Goal: Information Seeking & Learning: Understand process/instructions

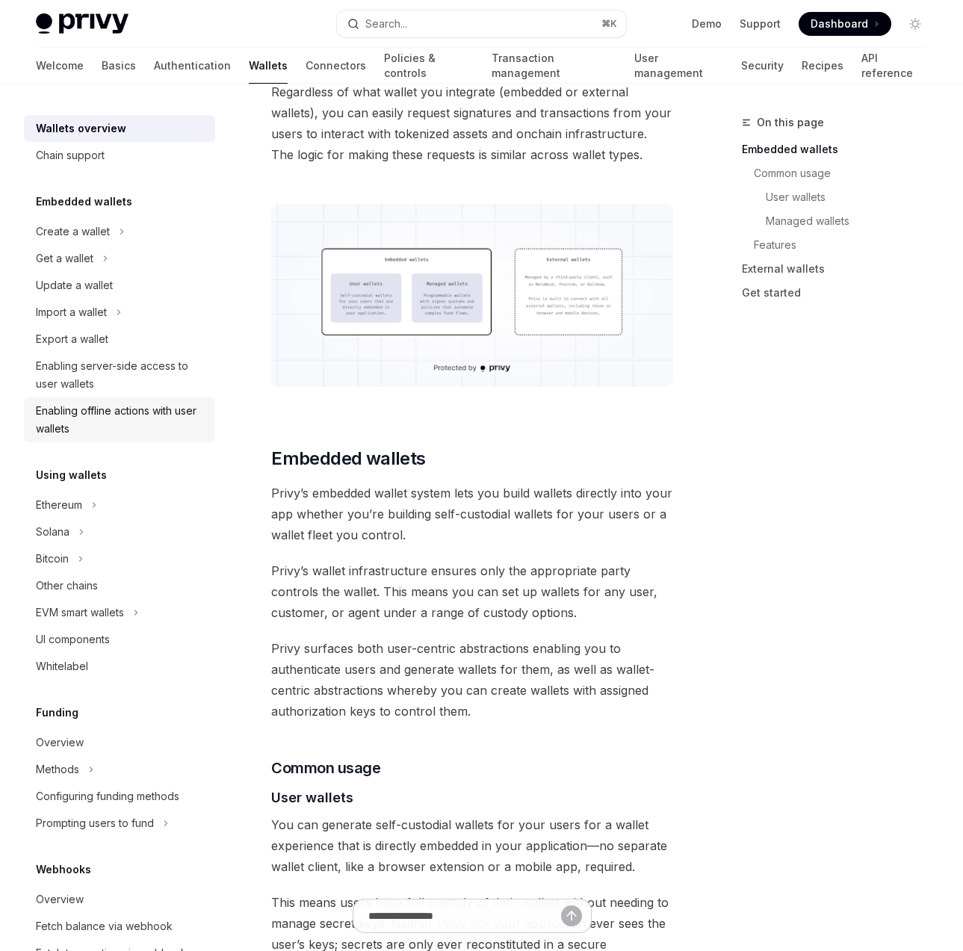
scroll to position [143, 0]
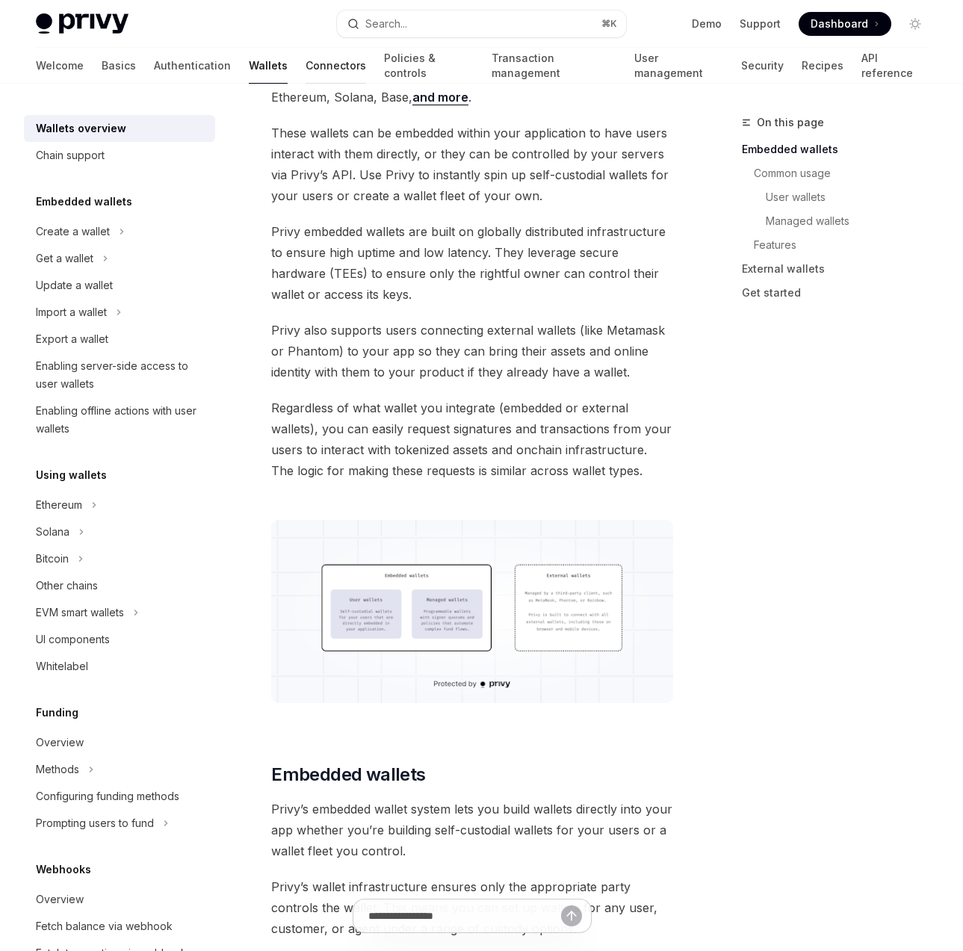
click at [306, 69] on link "Connectors" at bounding box center [336, 66] width 61 height 36
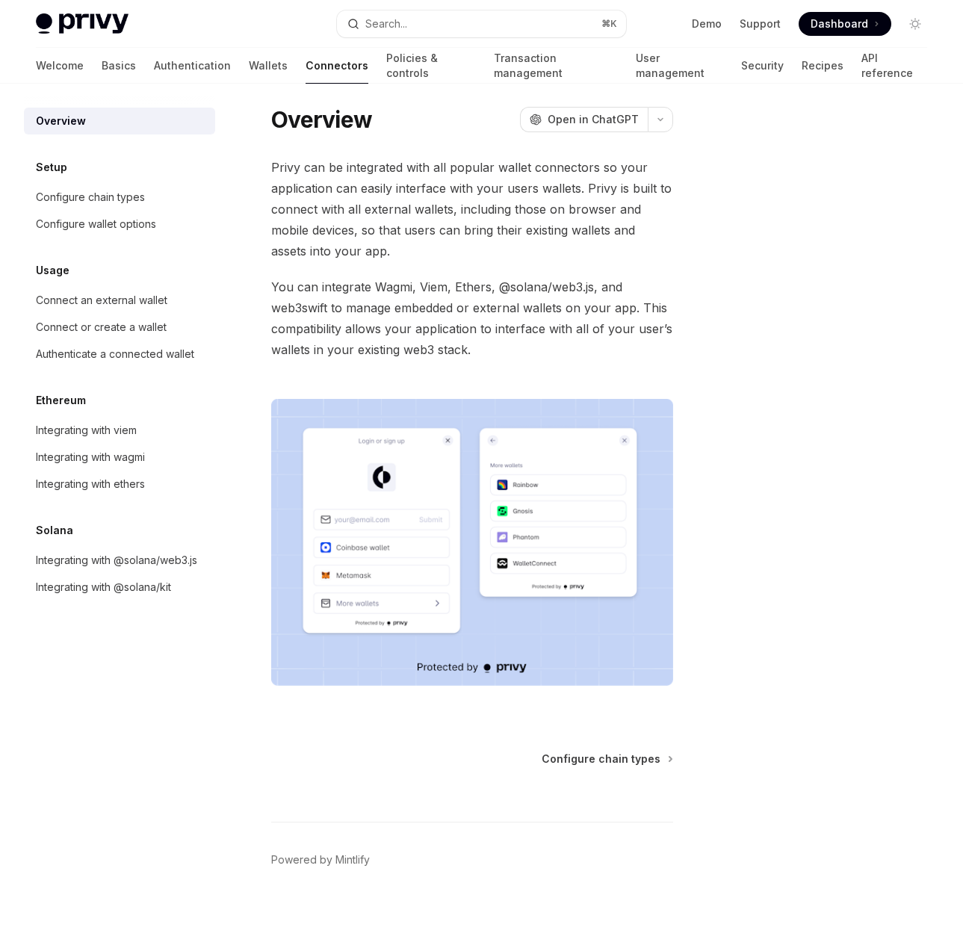
scroll to position [9, 0]
click at [124, 428] on div "Integrating with viem" at bounding box center [86, 430] width 101 height 18
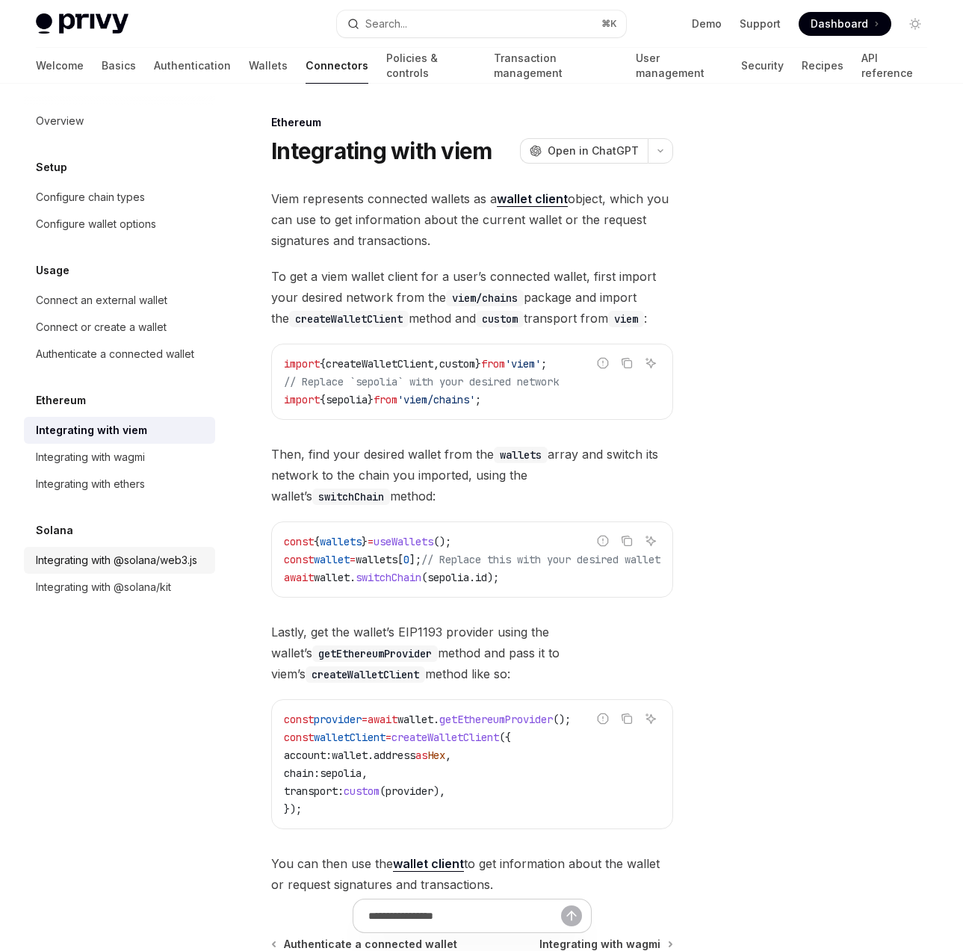
click at [120, 557] on div "Integrating with @solana/web3.js" at bounding box center [116, 560] width 161 height 18
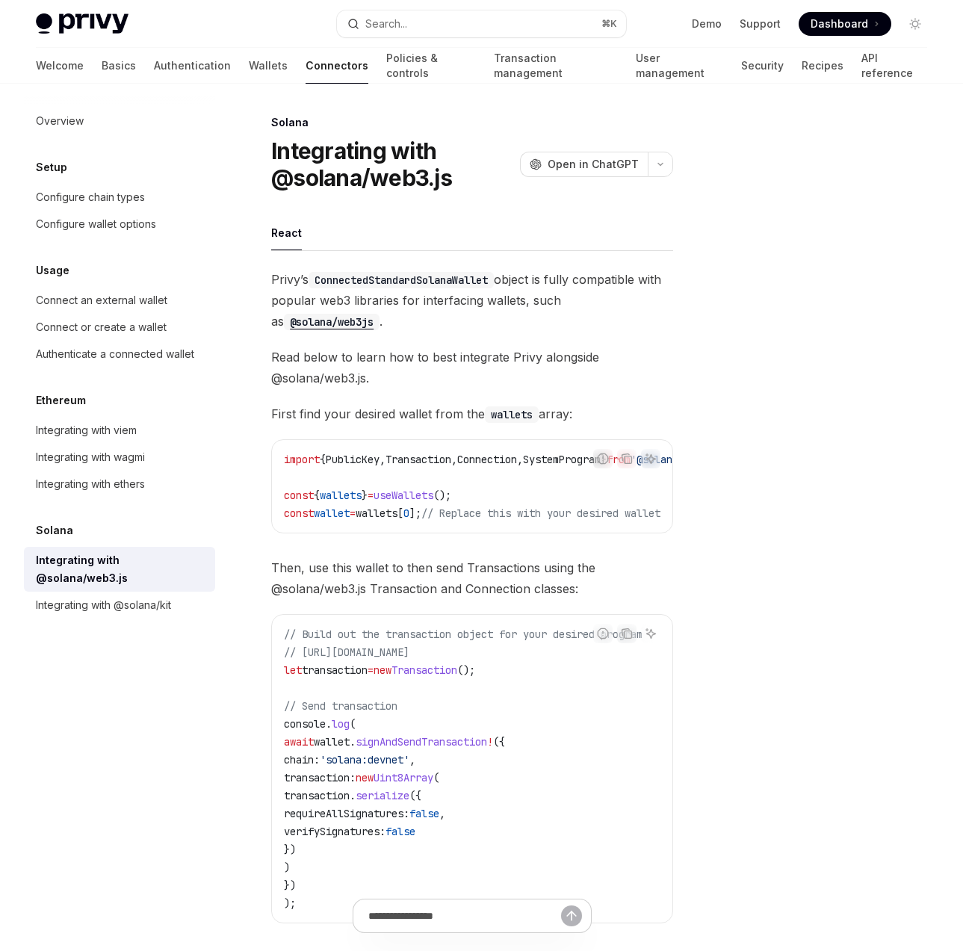
click at [433, 277] on code "ConnectedStandardSolanaWallet" at bounding box center [401, 280] width 185 height 16
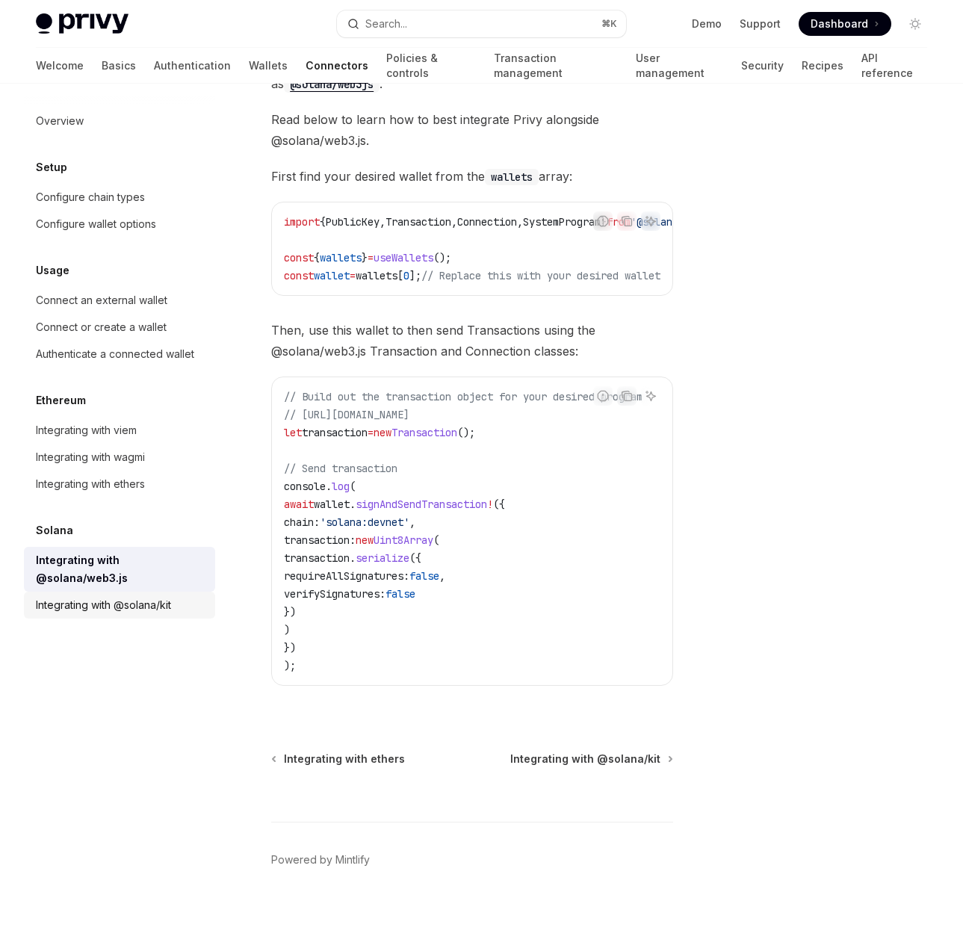
click at [171, 596] on div "Integrating with @solana/kit" at bounding box center [103, 605] width 135 height 18
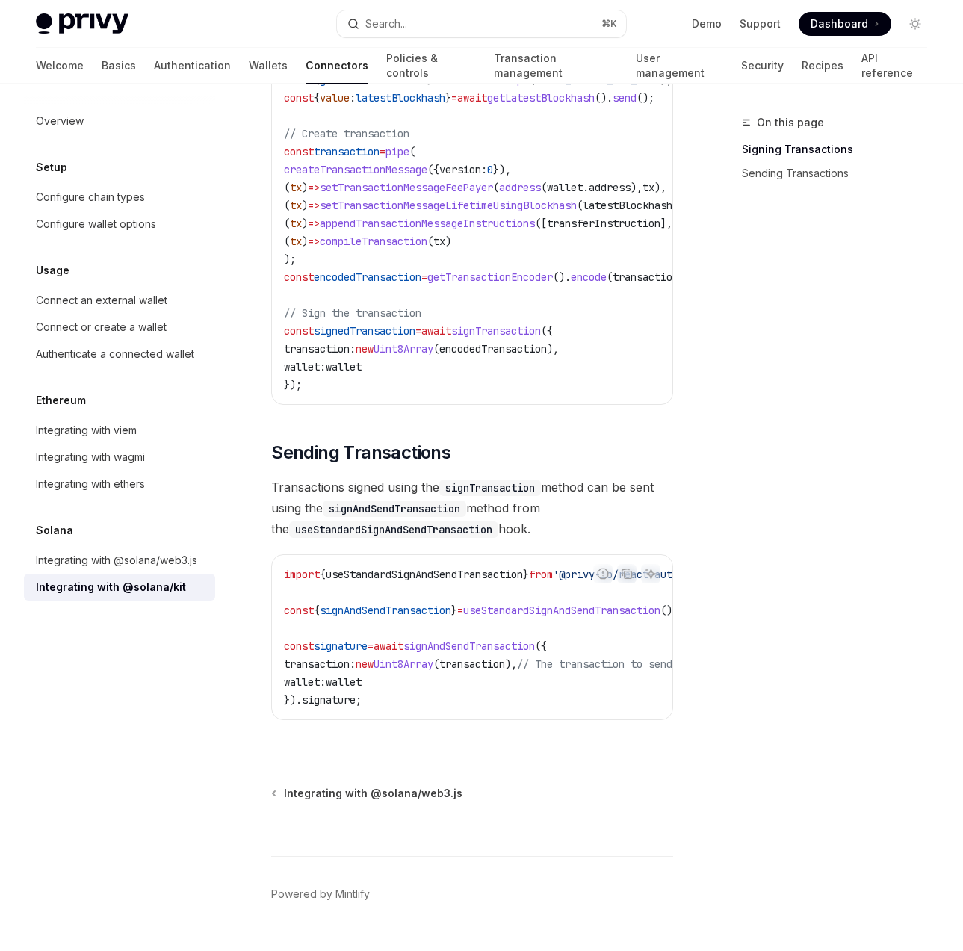
scroll to position [1057, 0]
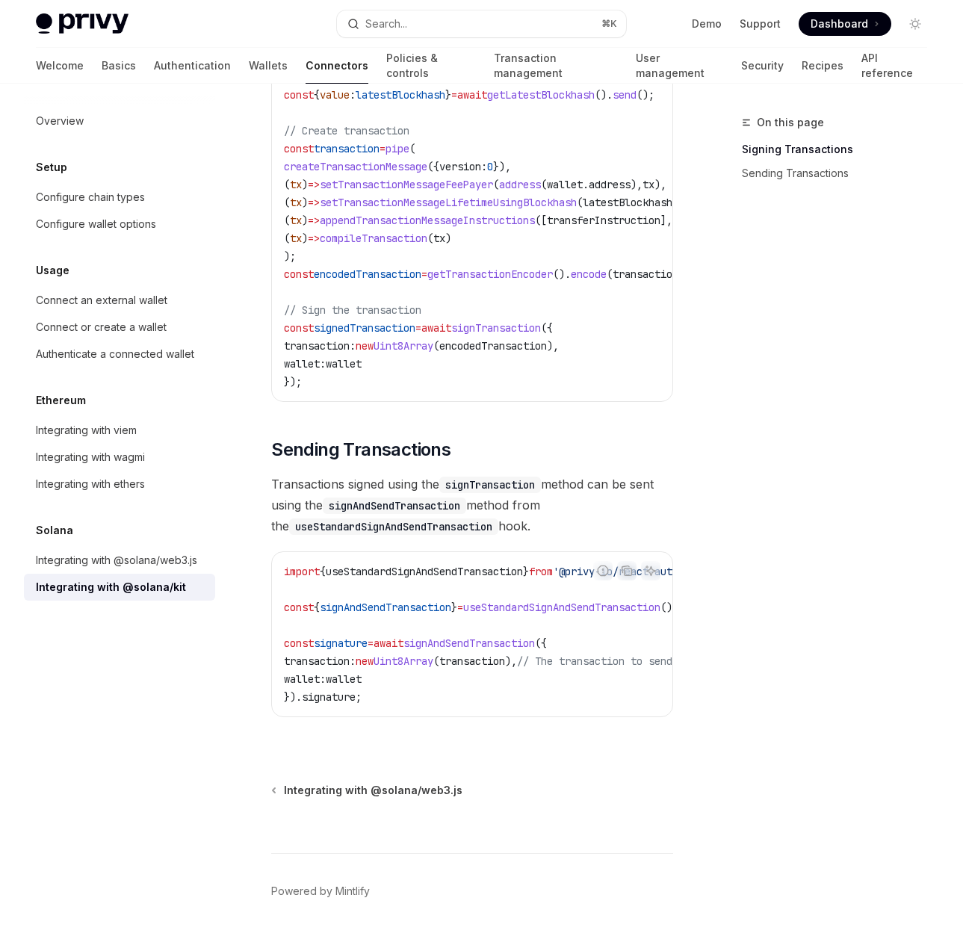
click at [106, 581] on div "Integrating with @solana/kit" at bounding box center [111, 587] width 150 height 18
click at [103, 557] on div "Integrating with @solana/web3.js" at bounding box center [116, 560] width 161 height 18
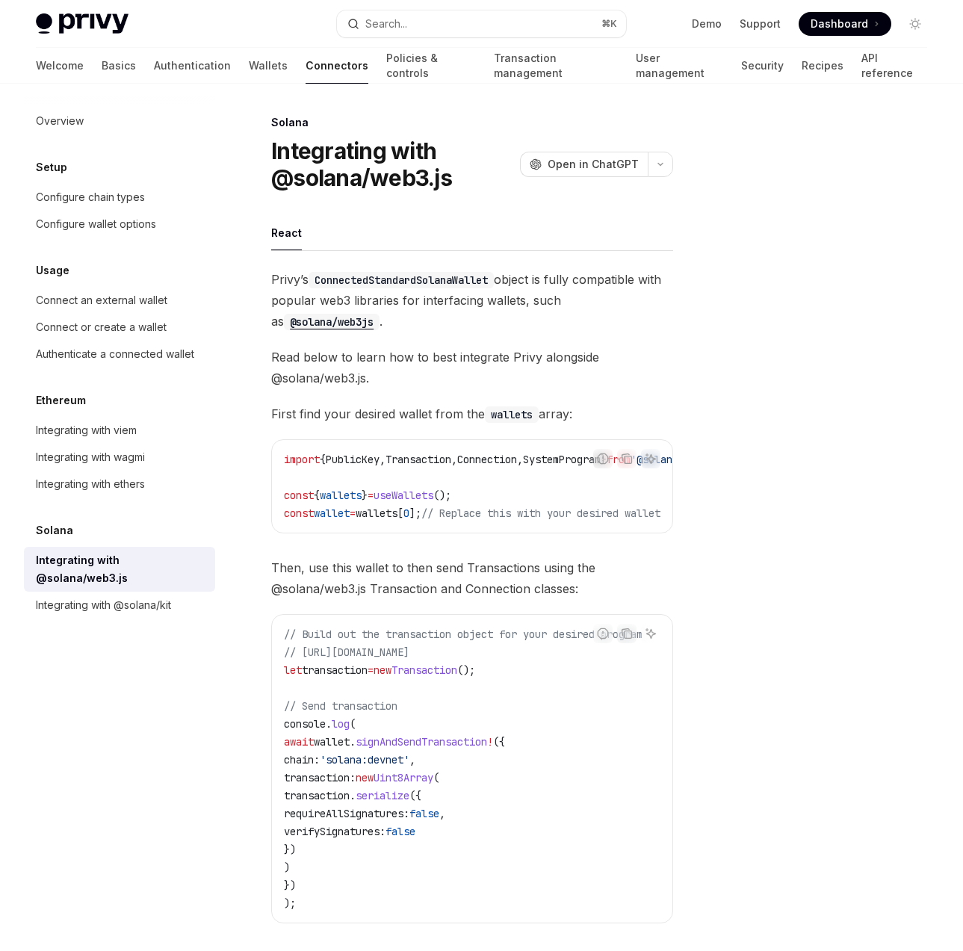
scroll to position [238, 0]
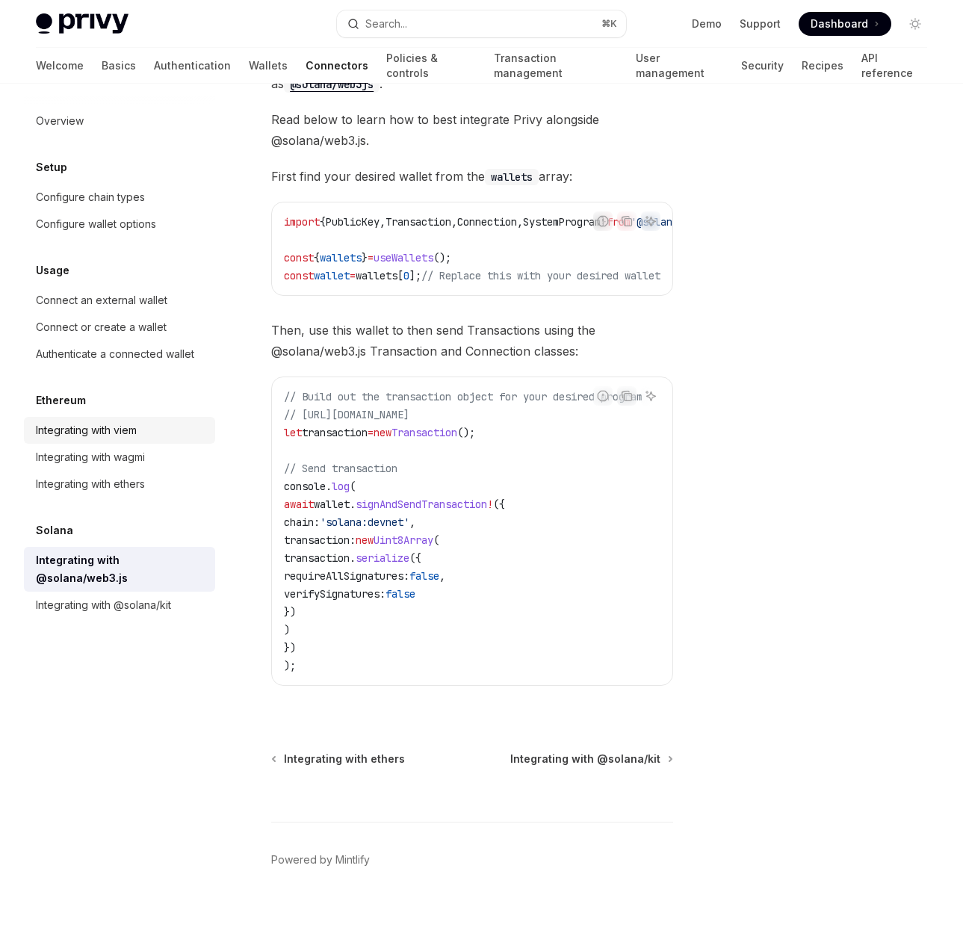
click at [121, 430] on div "Integrating with viem" at bounding box center [86, 430] width 101 height 18
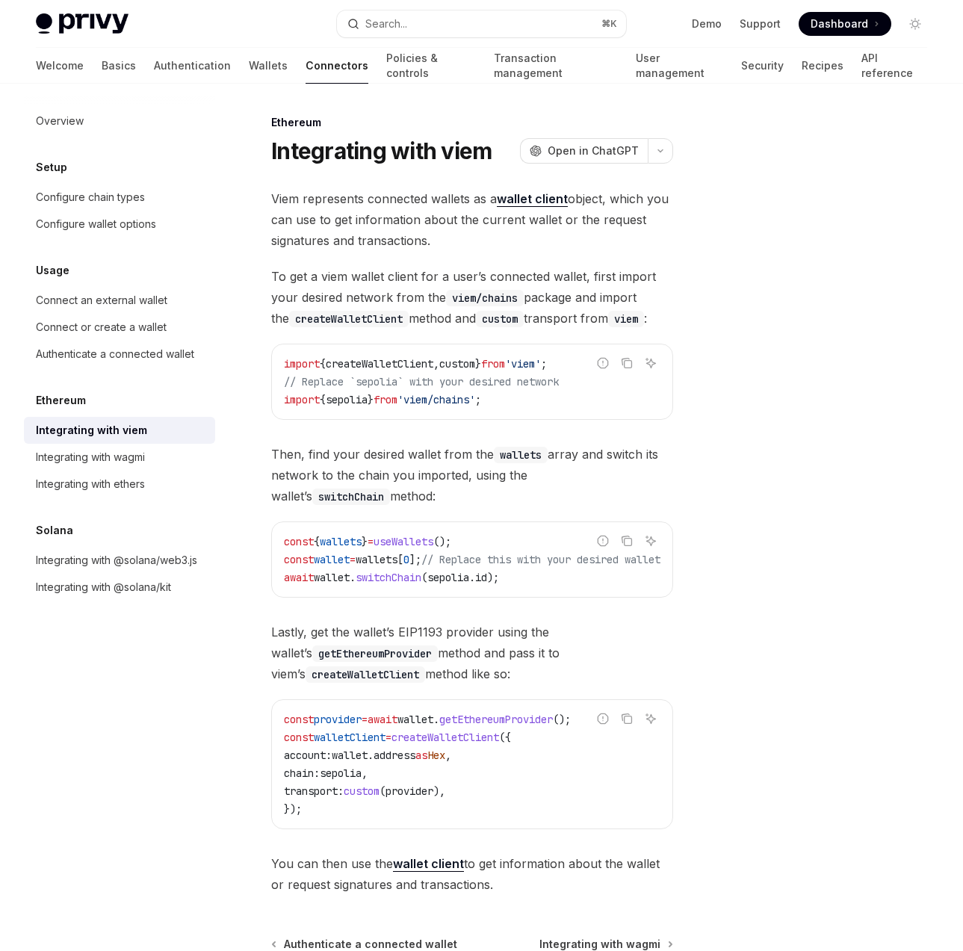
scroll to position [185, 0]
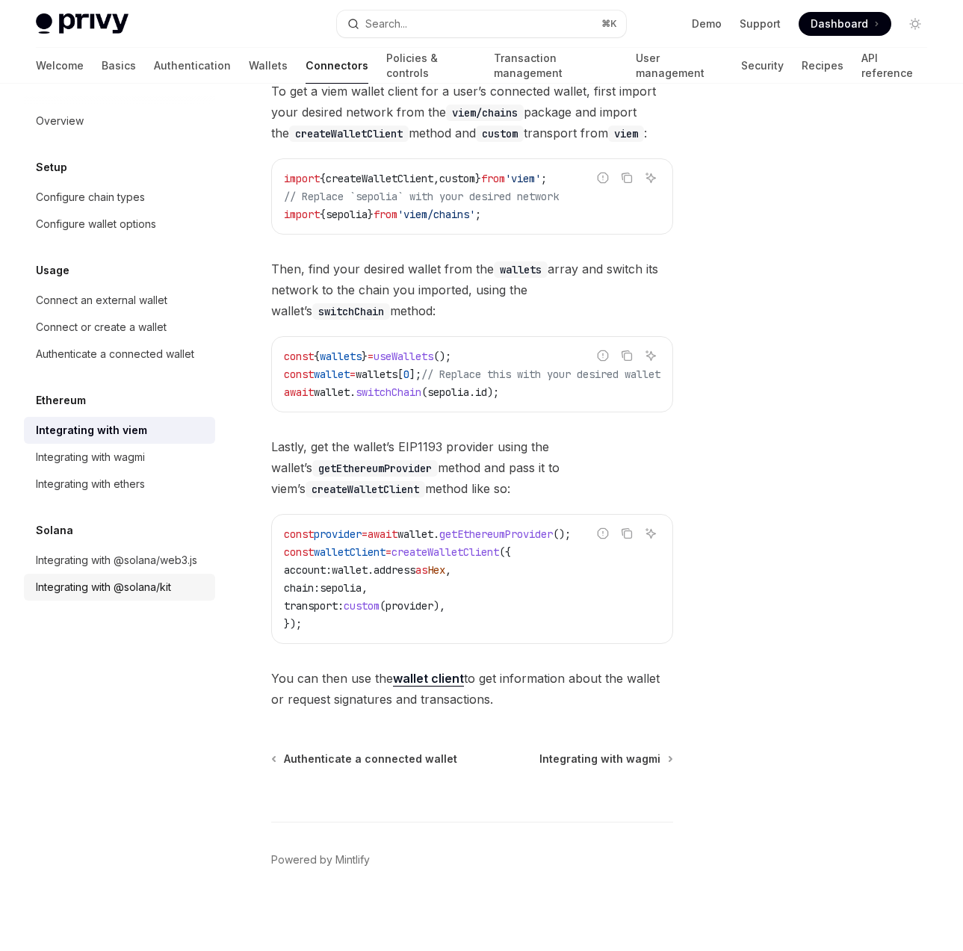
click at [155, 592] on div "Integrating with @solana/kit" at bounding box center [103, 587] width 135 height 18
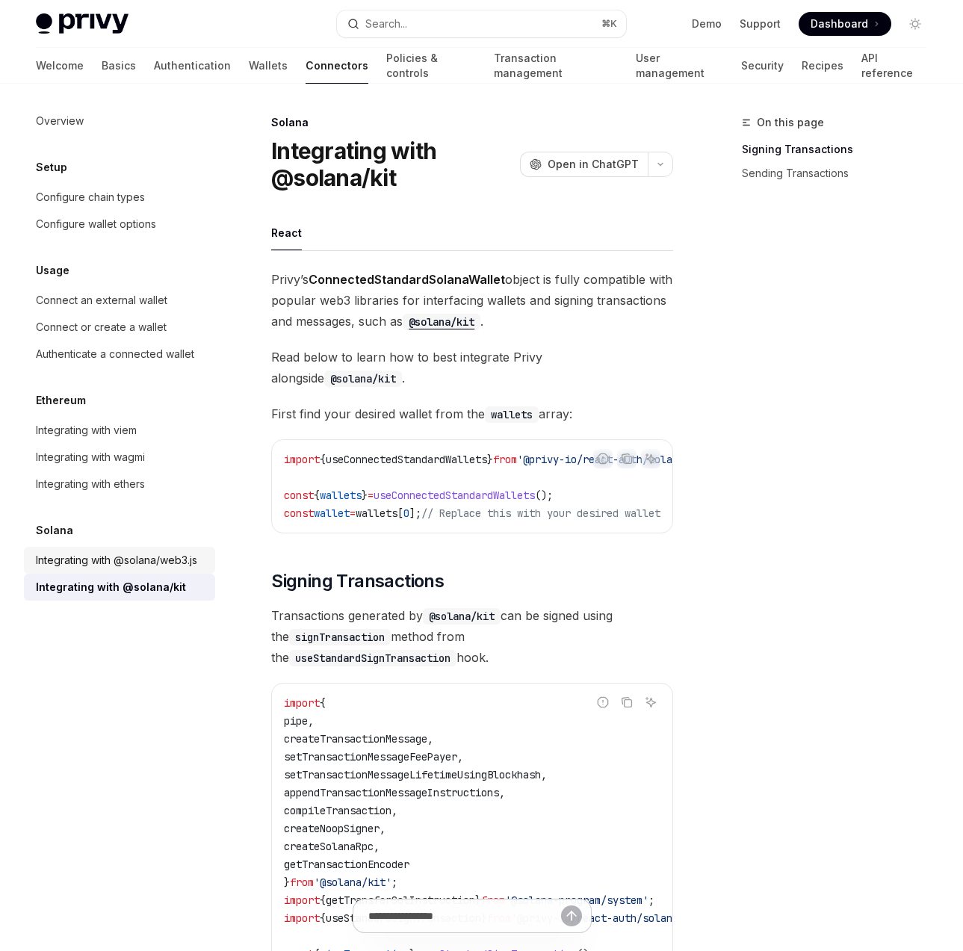
click at [162, 558] on div "Integrating with @solana/web3.js" at bounding box center [116, 560] width 161 height 18
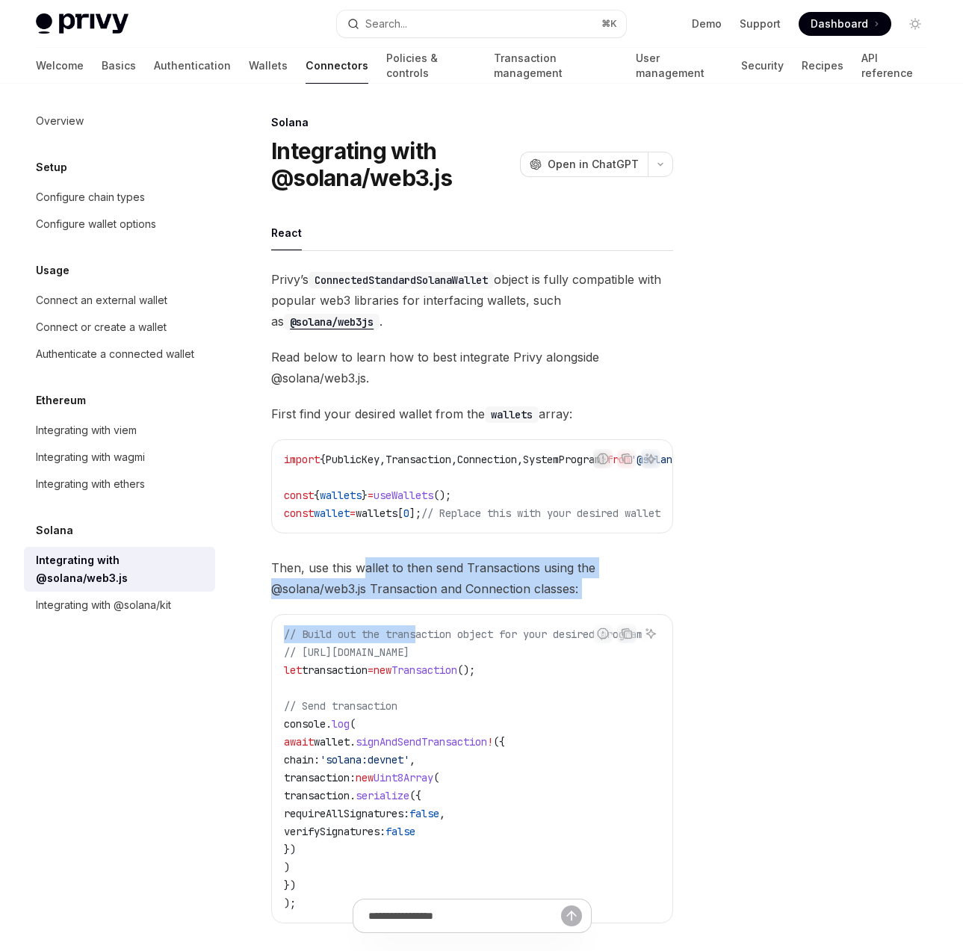
drag, startPoint x: 389, startPoint y: 596, endPoint x: 425, endPoint y: 629, distance: 49.2
click at [425, 629] on div "Privy’s ConnectedStandardSolanaWallet object is fully compatible with popular w…" at bounding box center [472, 608] width 402 height 678
drag, startPoint x: 368, startPoint y: 628, endPoint x: 491, endPoint y: 658, distance: 126.3
click at [489, 656] on code "// Build out the transaction object for your desired program // [URL][DOMAIN_NA…" at bounding box center [481, 768] width 395 height 287
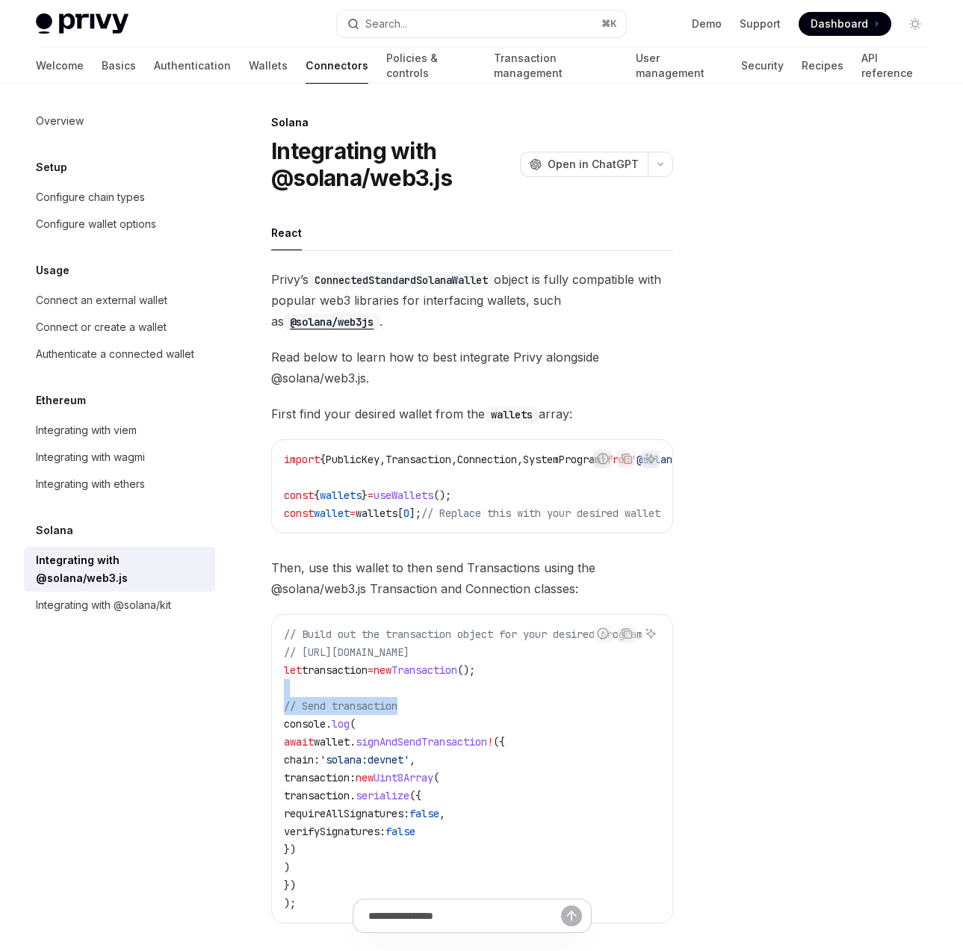
drag, startPoint x: 549, startPoint y: 707, endPoint x: 537, endPoint y: 682, distance: 27.4
click at [539, 684] on code "// Build out the transaction object for your desired program // [URL][DOMAIN_NA…" at bounding box center [481, 768] width 395 height 287
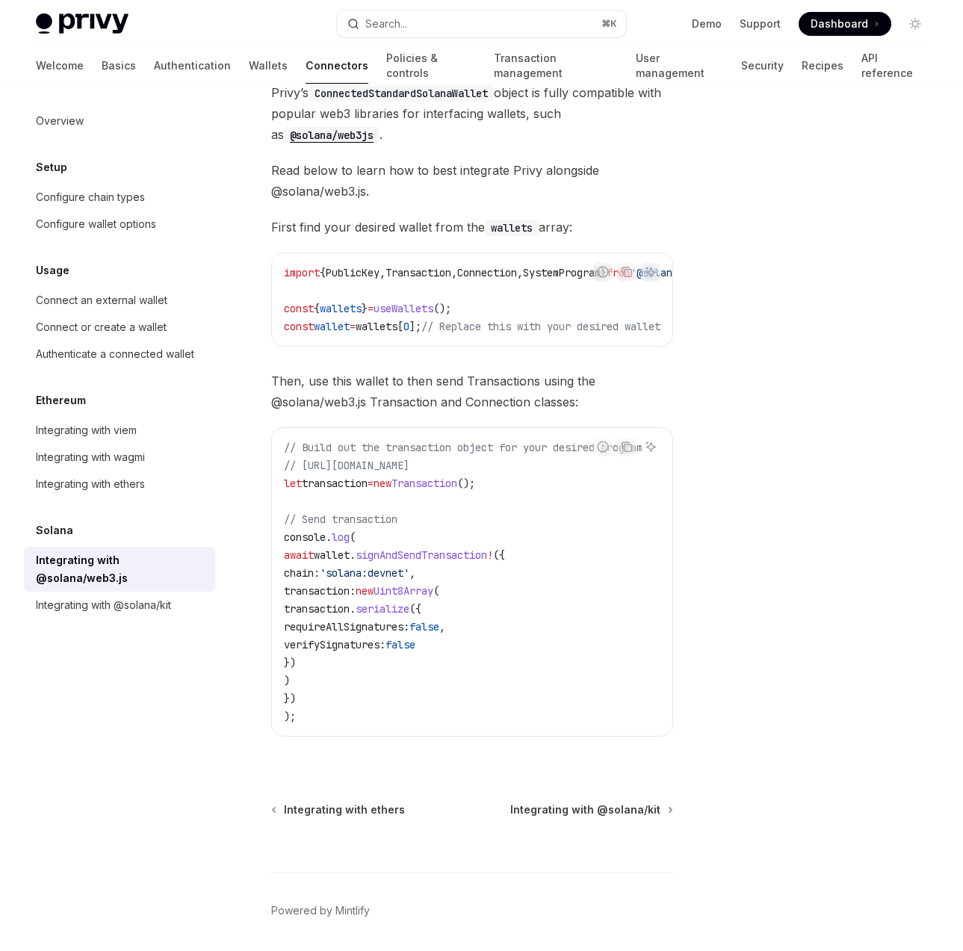
click at [443, 96] on code "ConnectedStandardSolanaWallet" at bounding box center [401, 93] width 185 height 16
click at [435, 91] on code "ConnectedStandardSolanaWallet" at bounding box center [401, 93] width 185 height 16
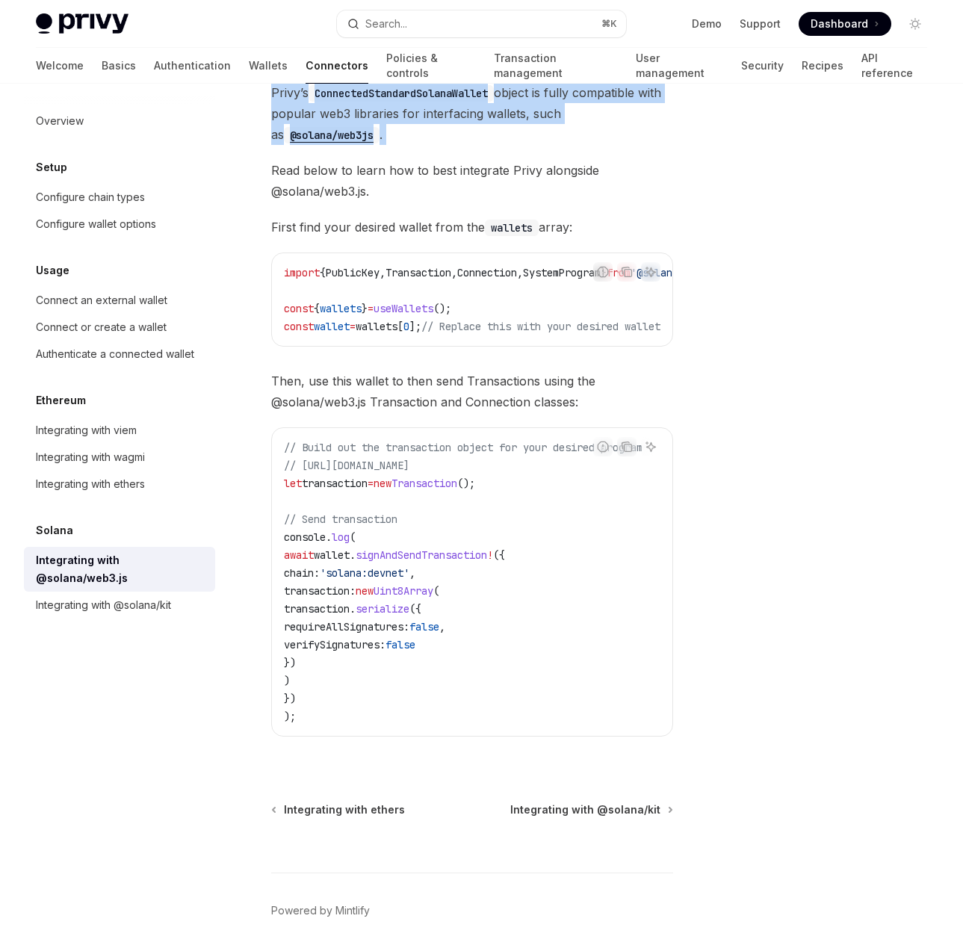
click at [436, 91] on code "ConnectedStandardSolanaWallet" at bounding box center [401, 93] width 185 height 16
click at [435, 117] on span "Privy’s ConnectedStandardSolanaWallet object is fully compatible with popular w…" at bounding box center [472, 113] width 402 height 63
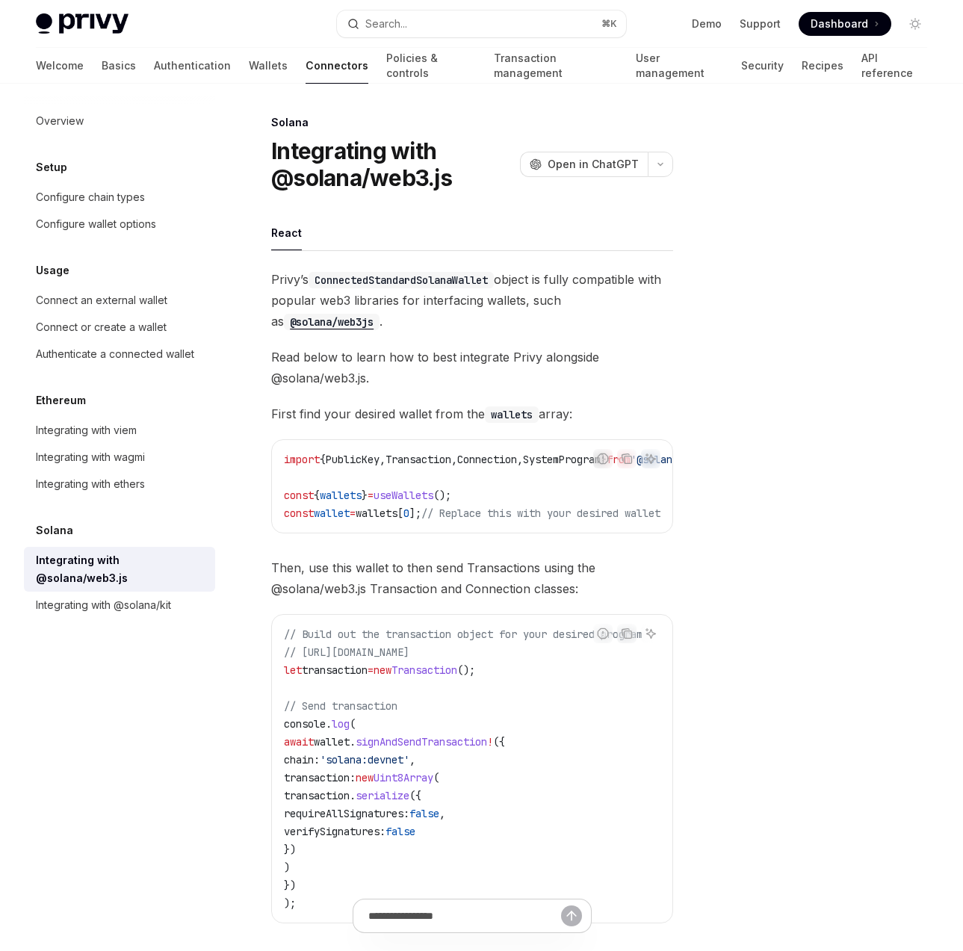
click at [356, 277] on code "ConnectedStandardSolanaWallet" at bounding box center [401, 280] width 185 height 16
click at [346, 281] on code "ConnectedStandardSolanaWallet" at bounding box center [401, 280] width 185 height 16
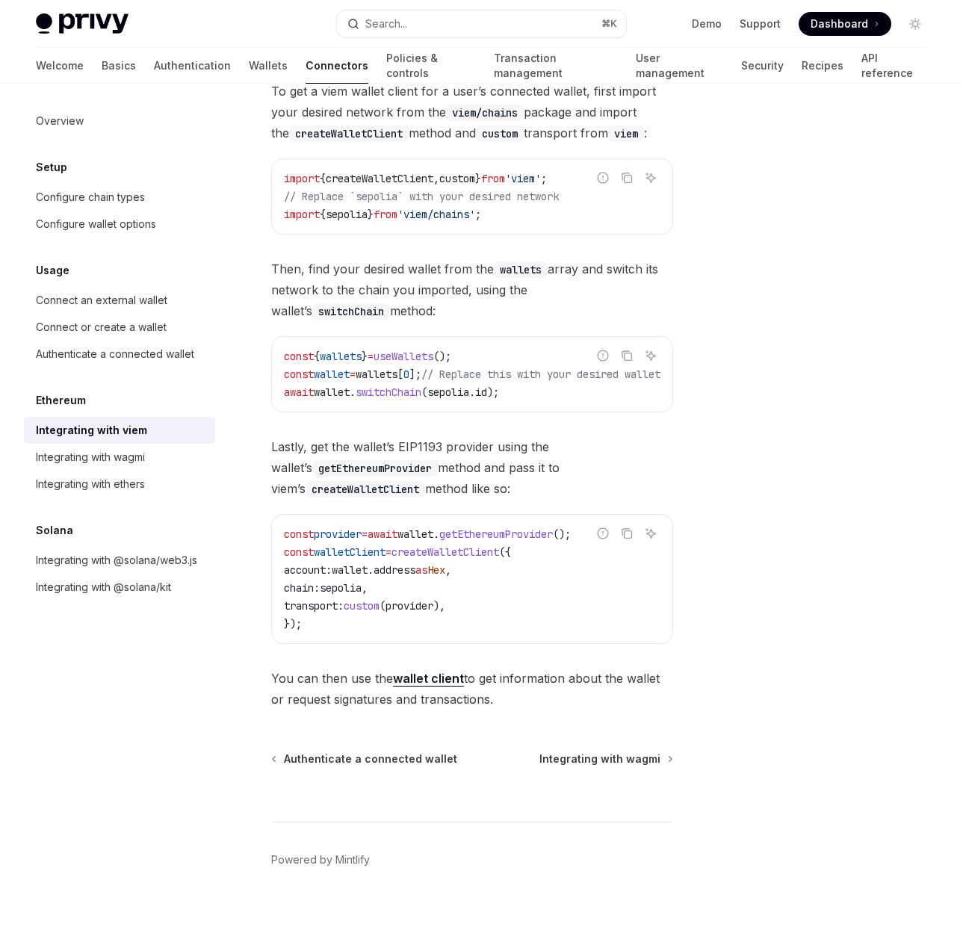
scroll to position [238, 0]
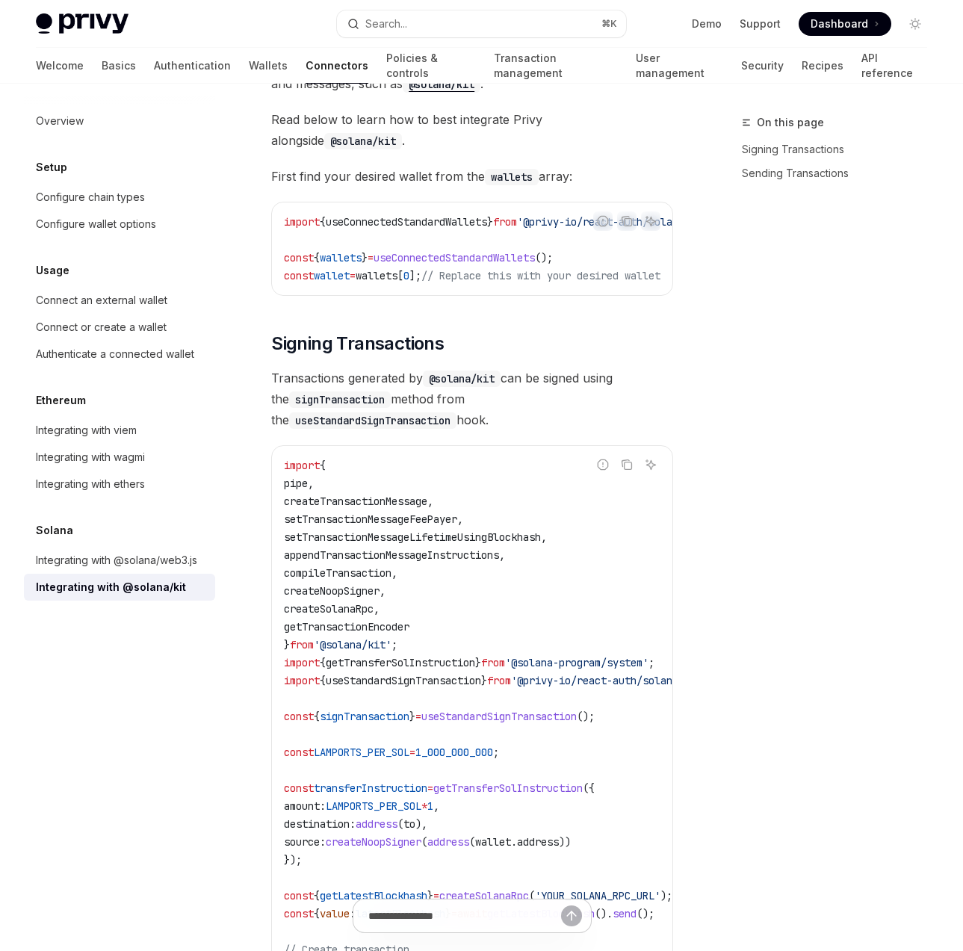
type textarea "*"
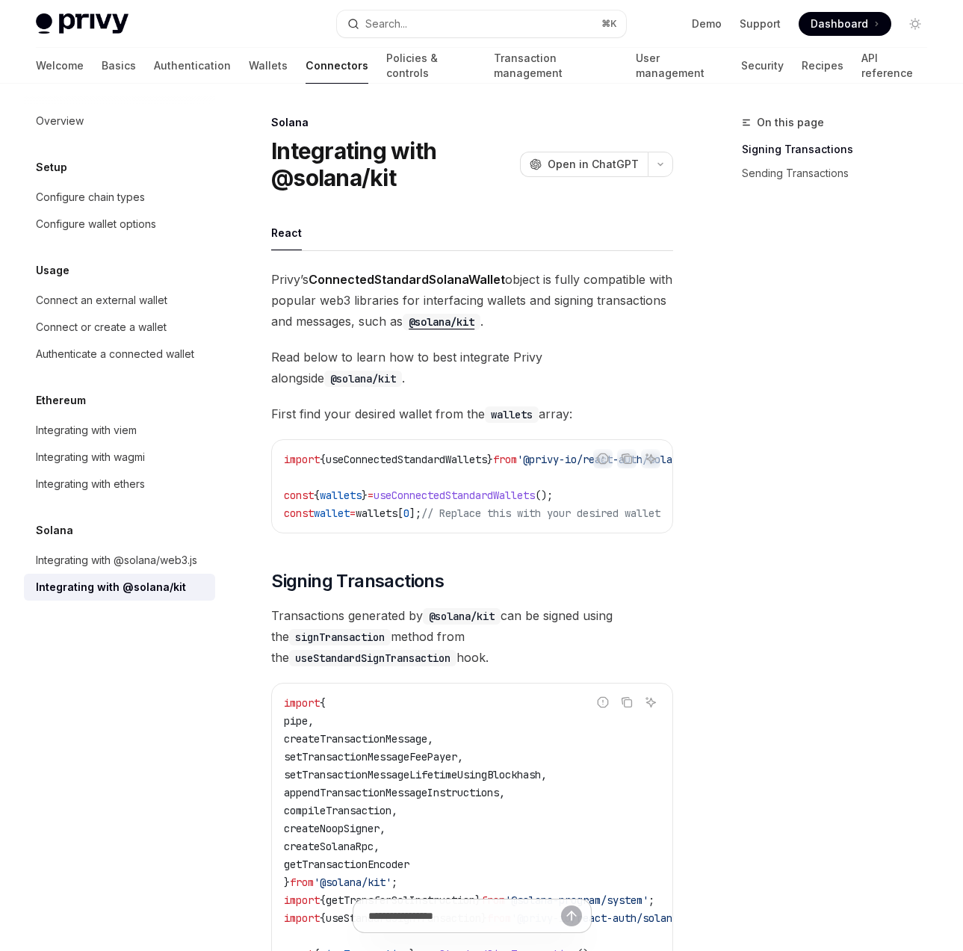
click at [441, 277] on strong "ConnectedStandardSolanaWallet" at bounding box center [407, 279] width 197 height 15
copy strong "ConnectedStandardSolanaWallet"
